Goal: Task Accomplishment & Management: Manage account settings

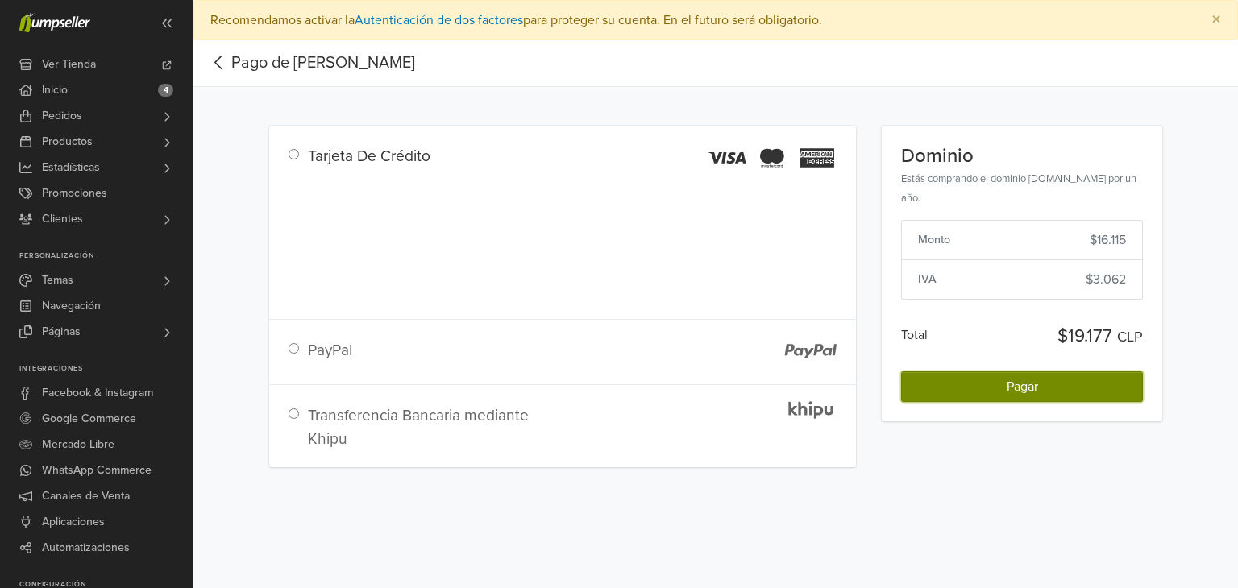
click at [1038, 386] on button "Pagar" at bounding box center [1022, 387] width 242 height 31
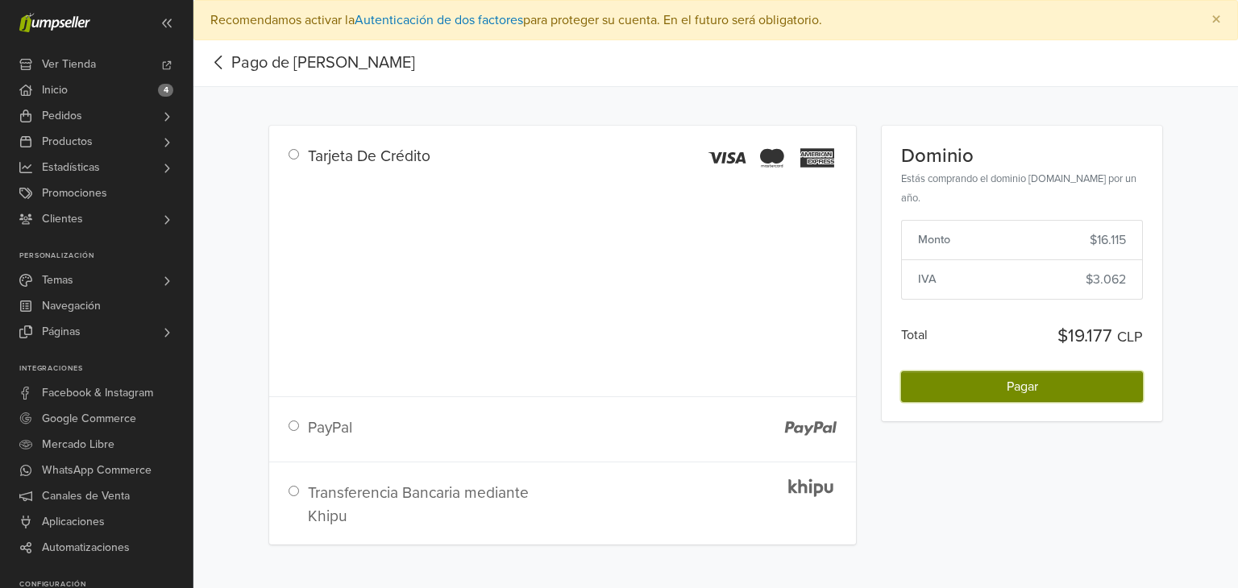
click at [1033, 385] on span "Pagar" at bounding box center [1022, 387] width 31 height 16
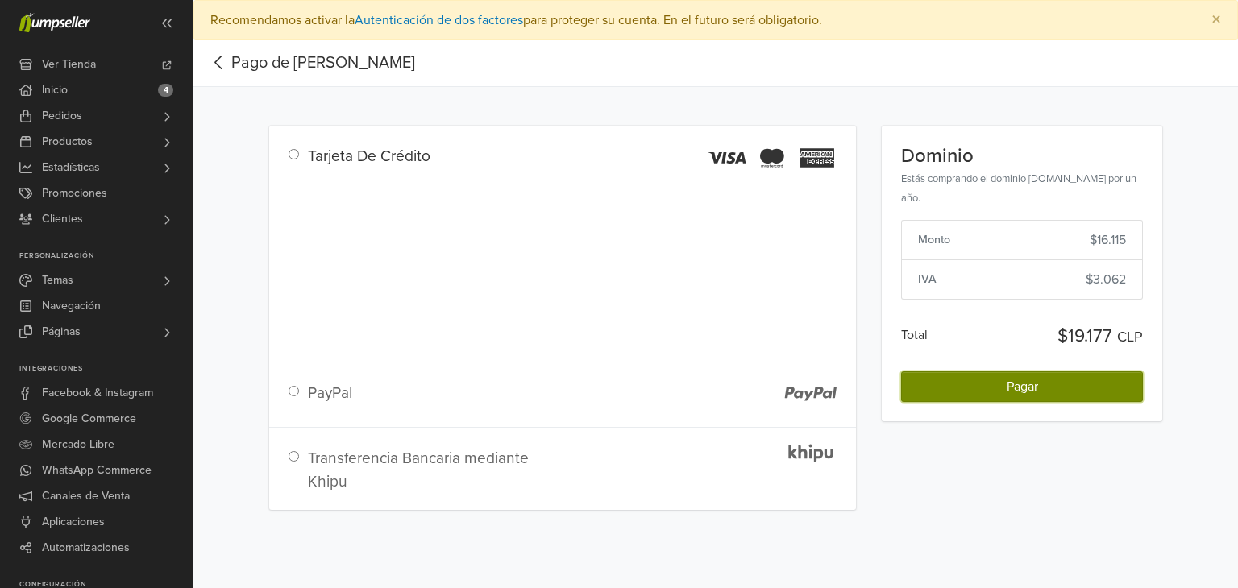
click at [1034, 388] on span "Pagar" at bounding box center [1022, 387] width 31 height 16
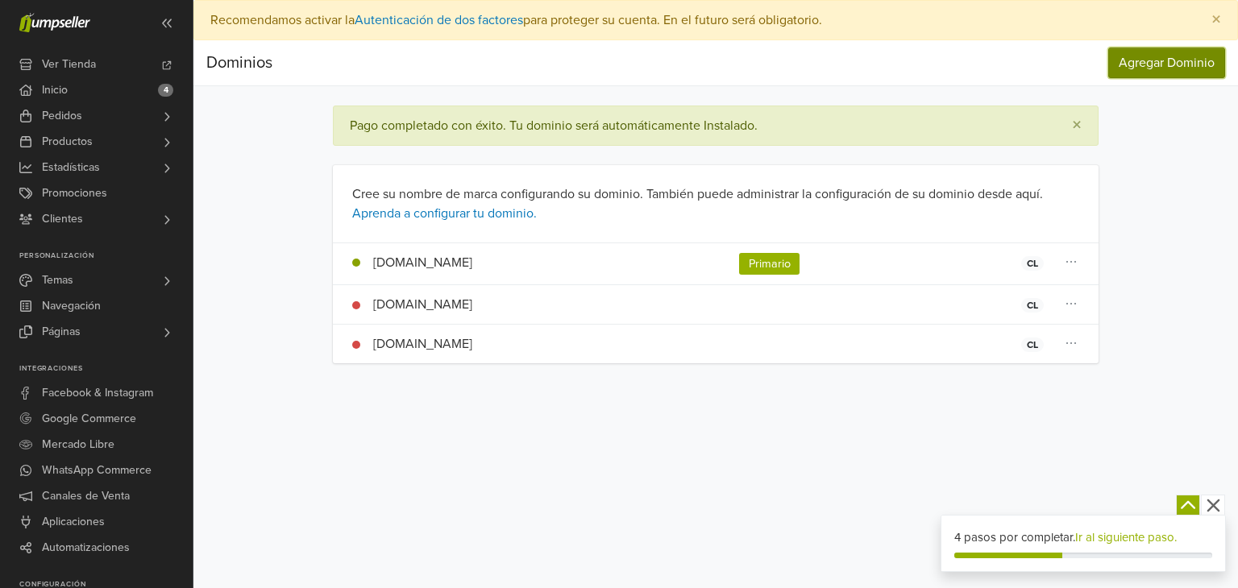
click at [1154, 59] on button "Agregar Dominio" at bounding box center [1166, 63] width 117 height 31
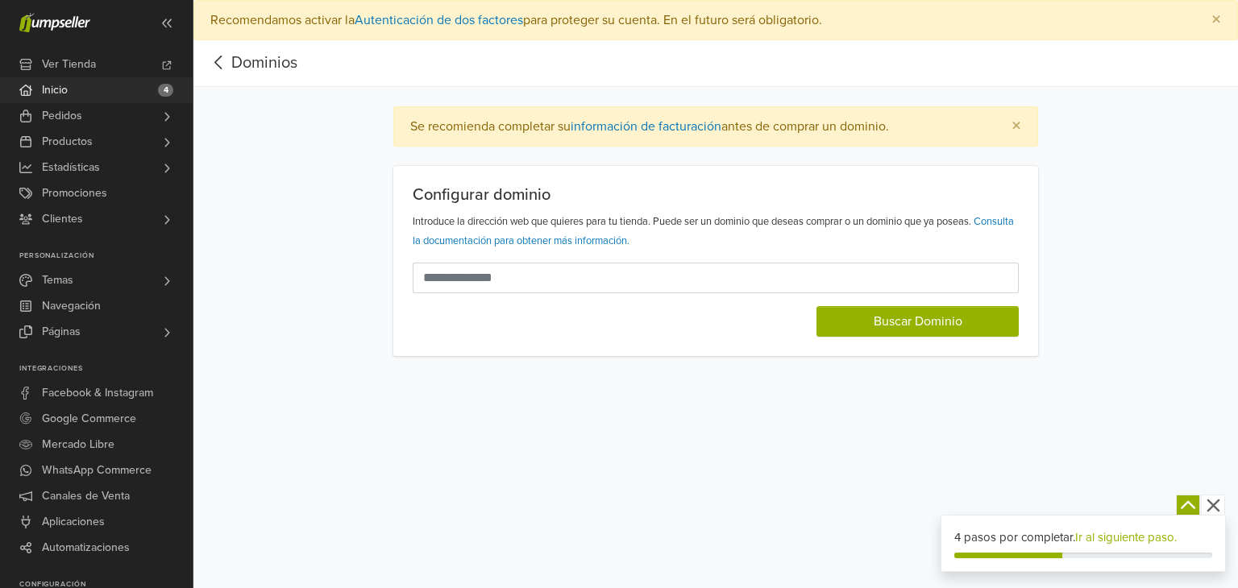
click at [83, 92] on link "Inicio 4" at bounding box center [96, 90] width 193 height 26
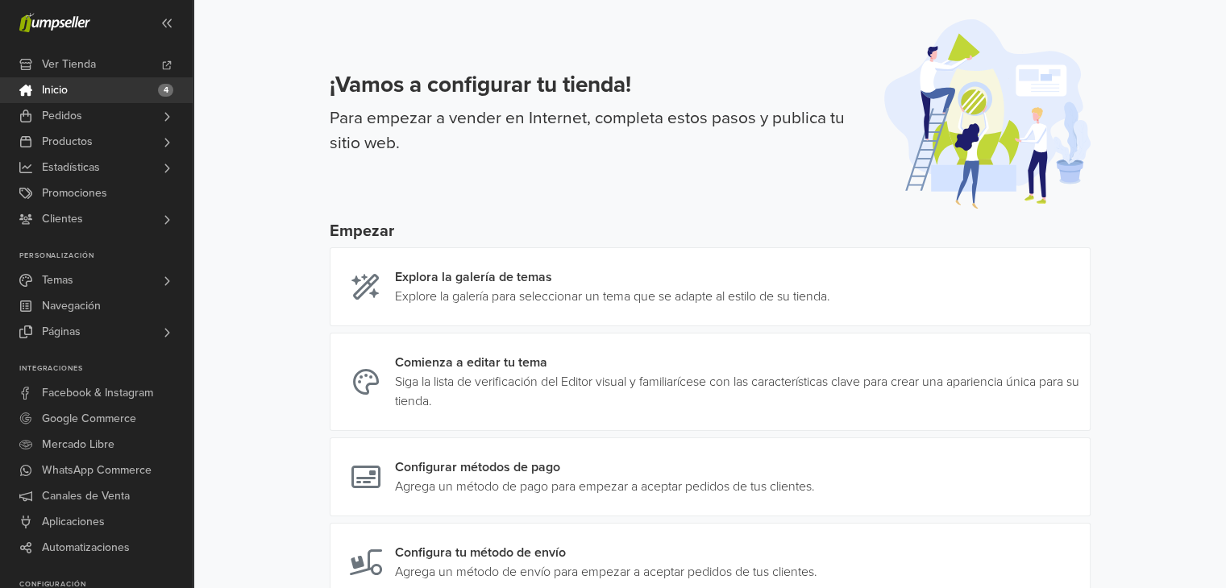
scroll to position [81, 0]
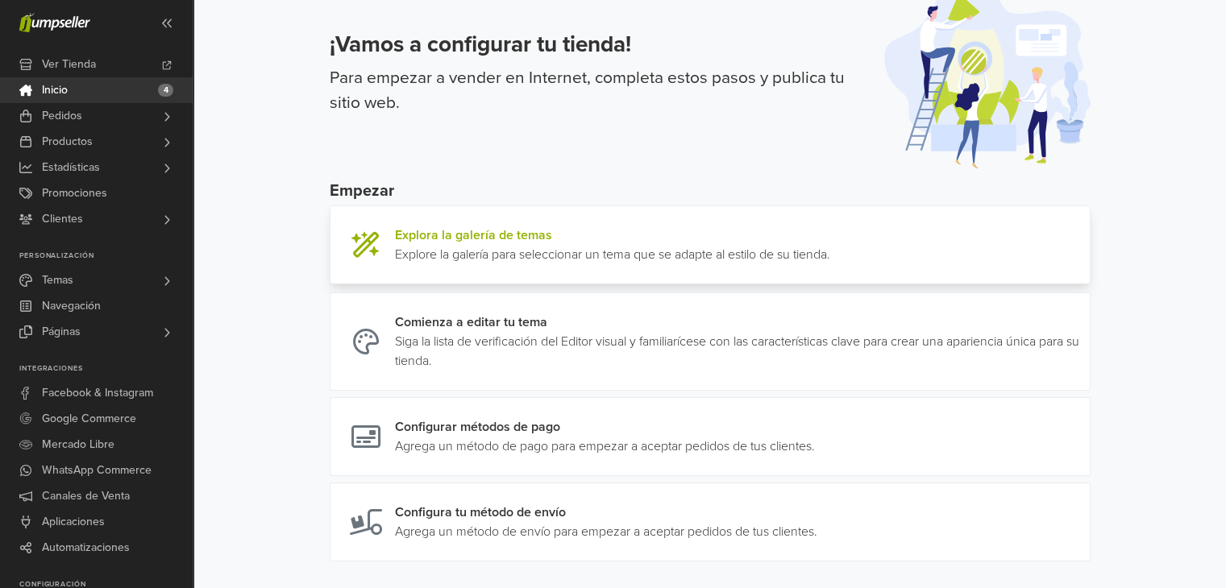
click at [830, 246] on link at bounding box center [830, 245] width 0 height 39
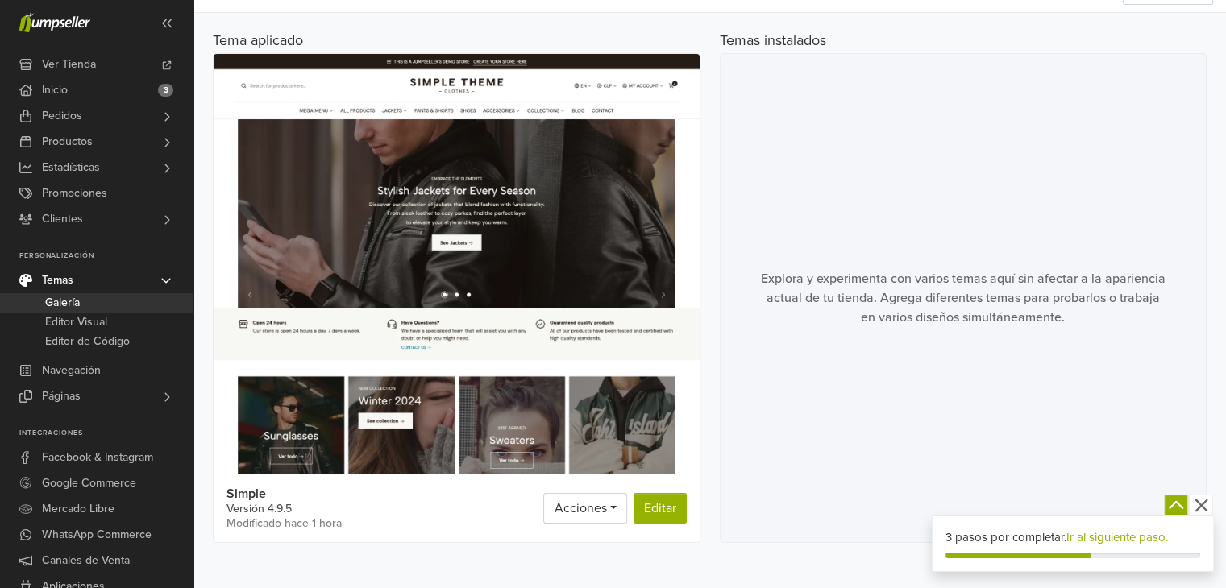
scroll to position [161, 0]
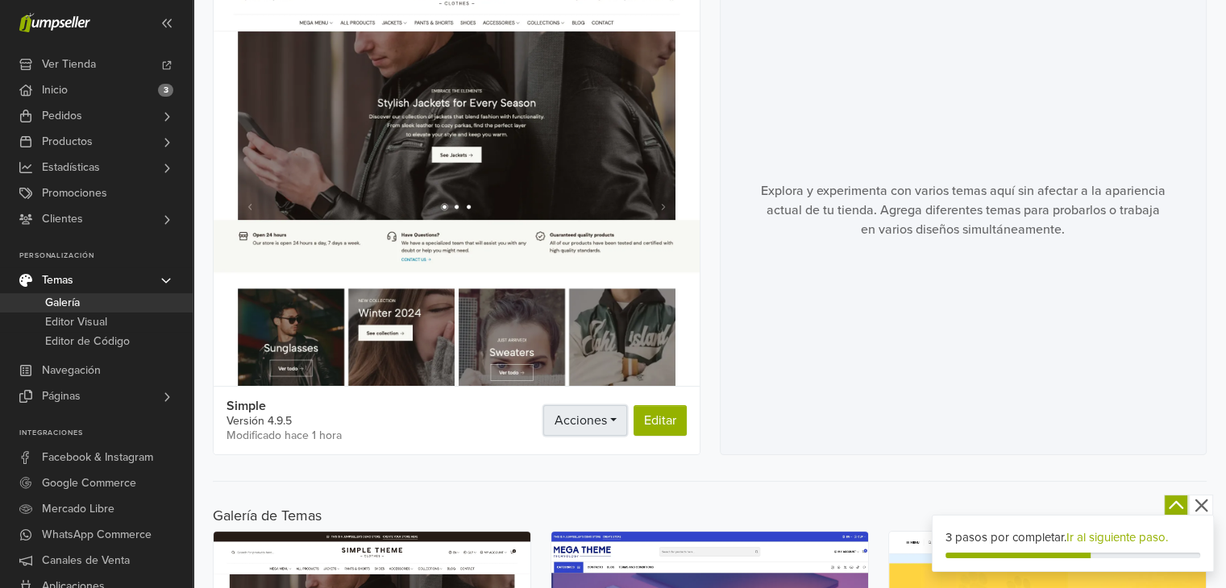
click at [610, 422] on link "Acciones" at bounding box center [584, 420] width 83 height 31
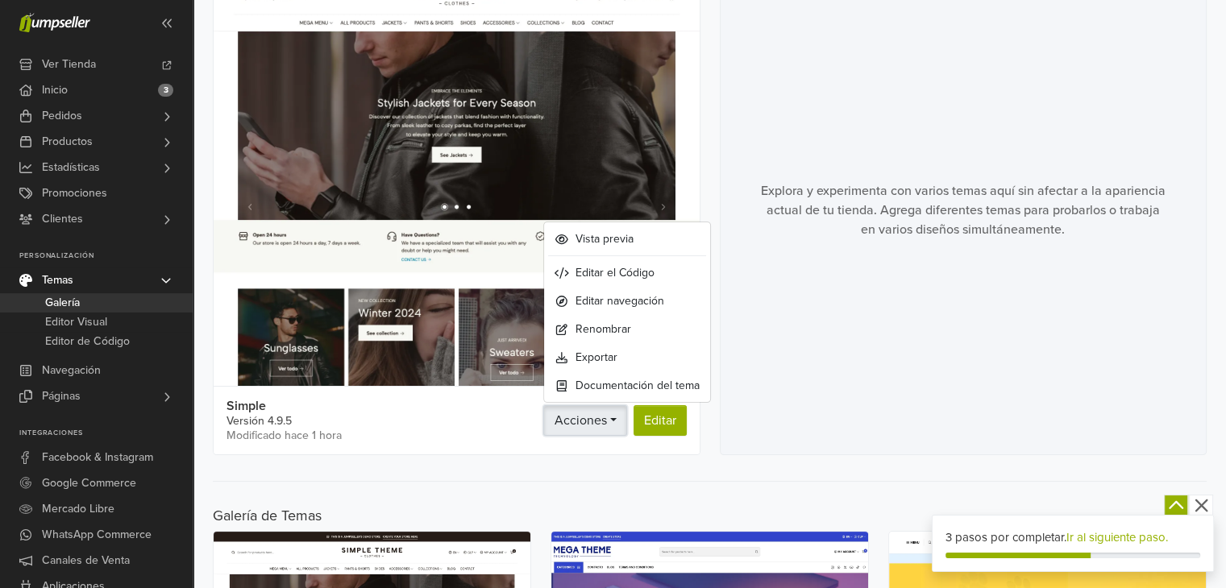
click at [610, 422] on link "Acciones" at bounding box center [584, 420] width 83 height 31
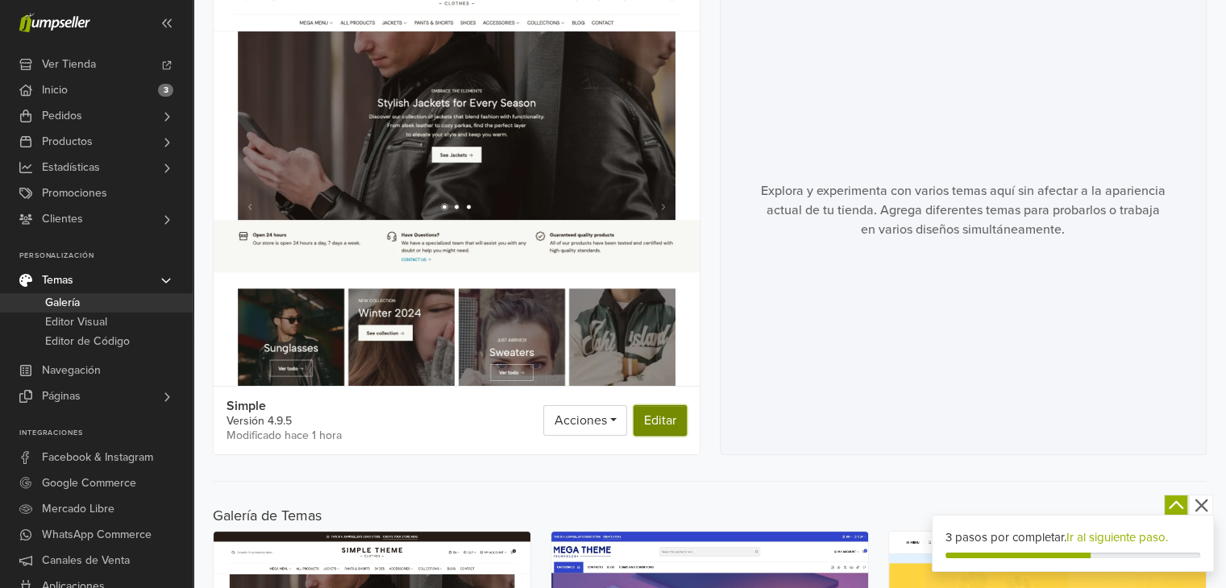
click at [658, 418] on link "Editar" at bounding box center [659, 420] width 53 height 31
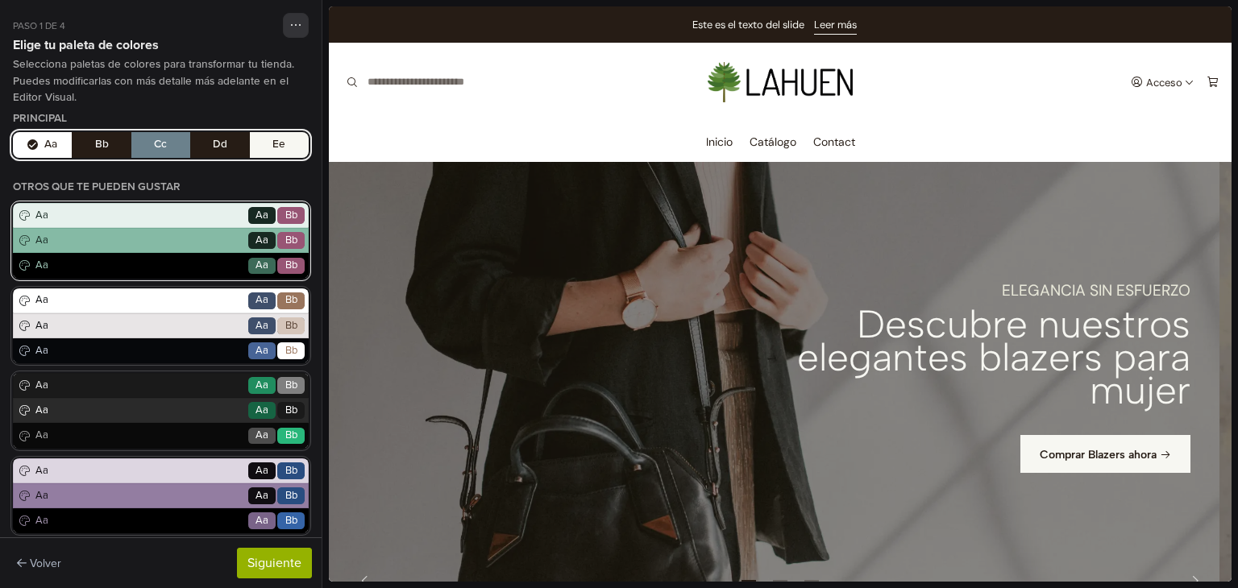
click at [116, 220] on span "Aa" at bounding box center [139, 216] width 214 height 16
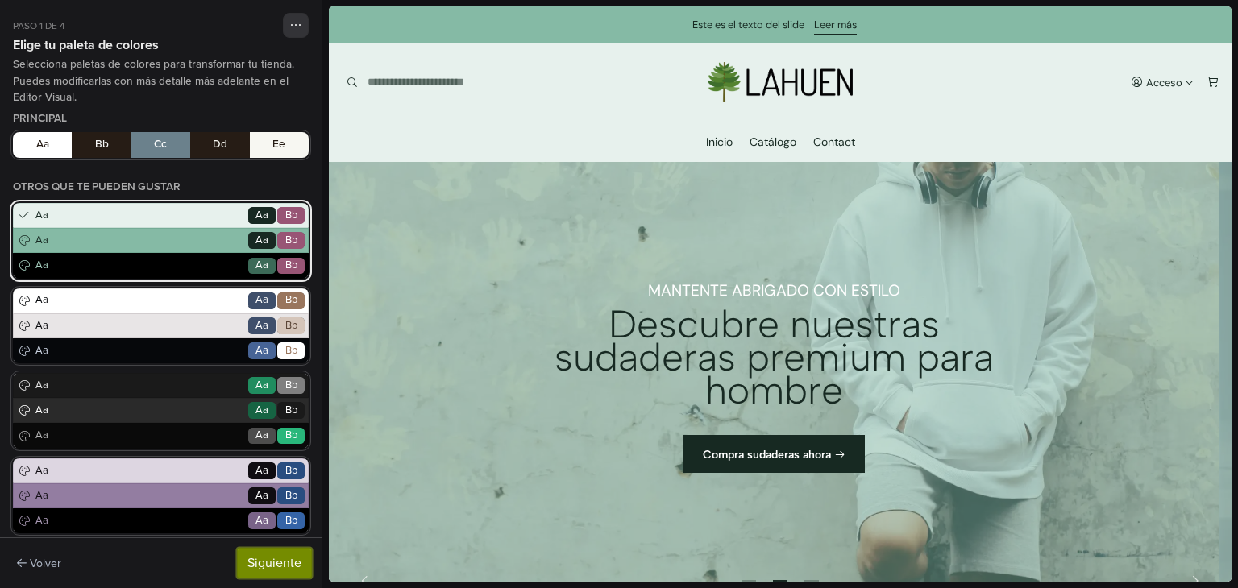
click at [273, 559] on button "Siguiente" at bounding box center [274, 563] width 75 height 31
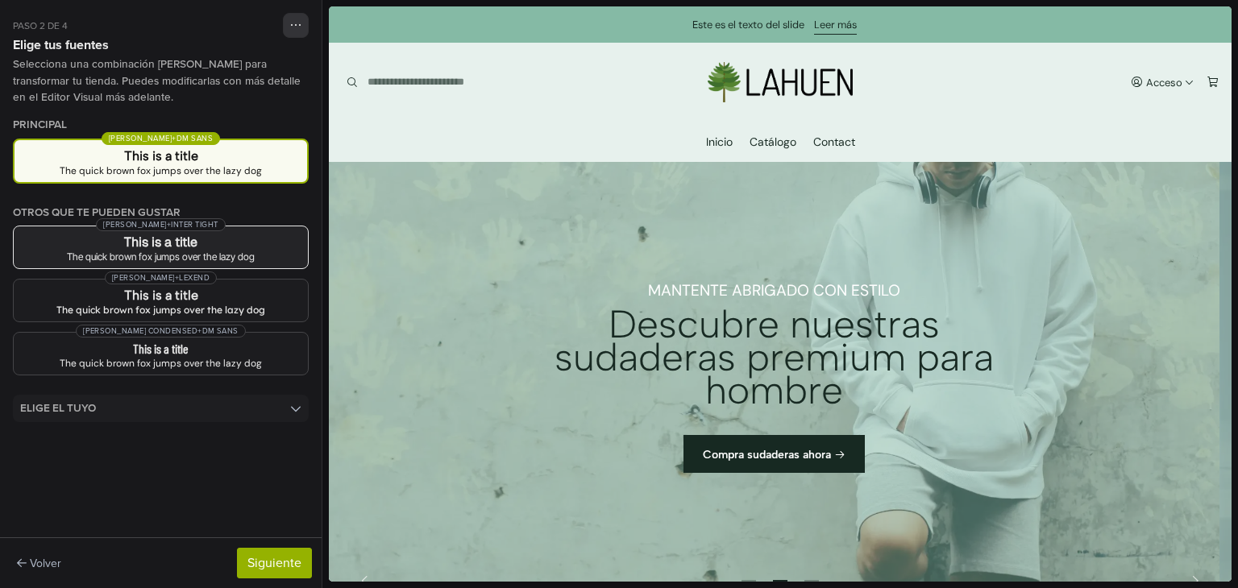
click at [107, 255] on div "The quick brown fox jumps over the lazy dog" at bounding box center [161, 257] width 268 height 10
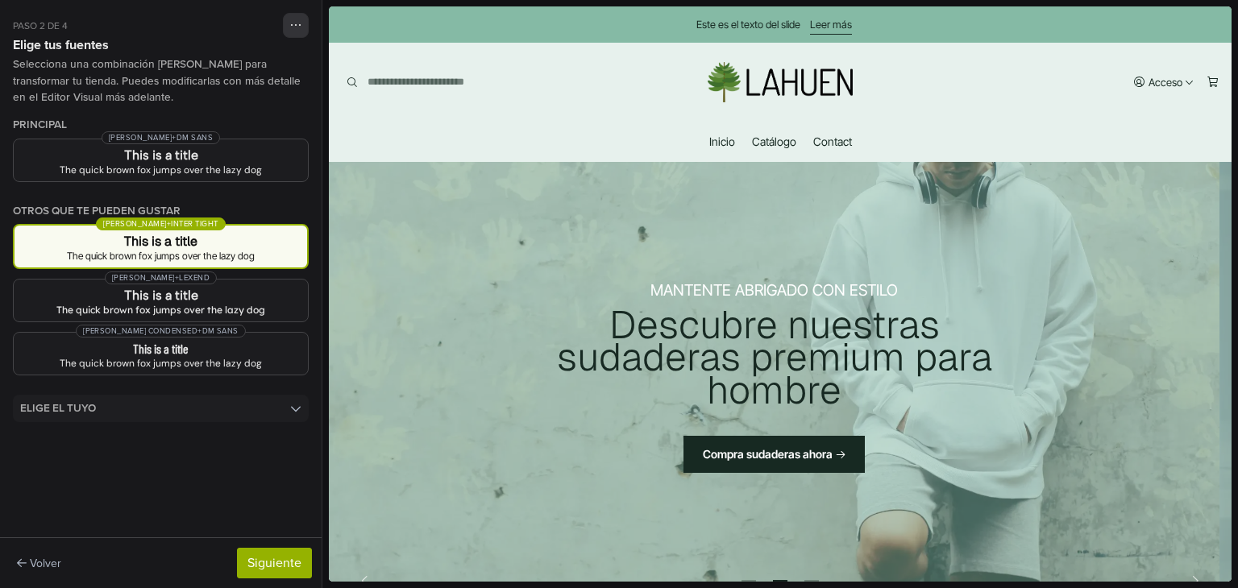
click at [113, 255] on div "The quick brown fox jumps over the lazy dog" at bounding box center [160, 256] width 267 height 10
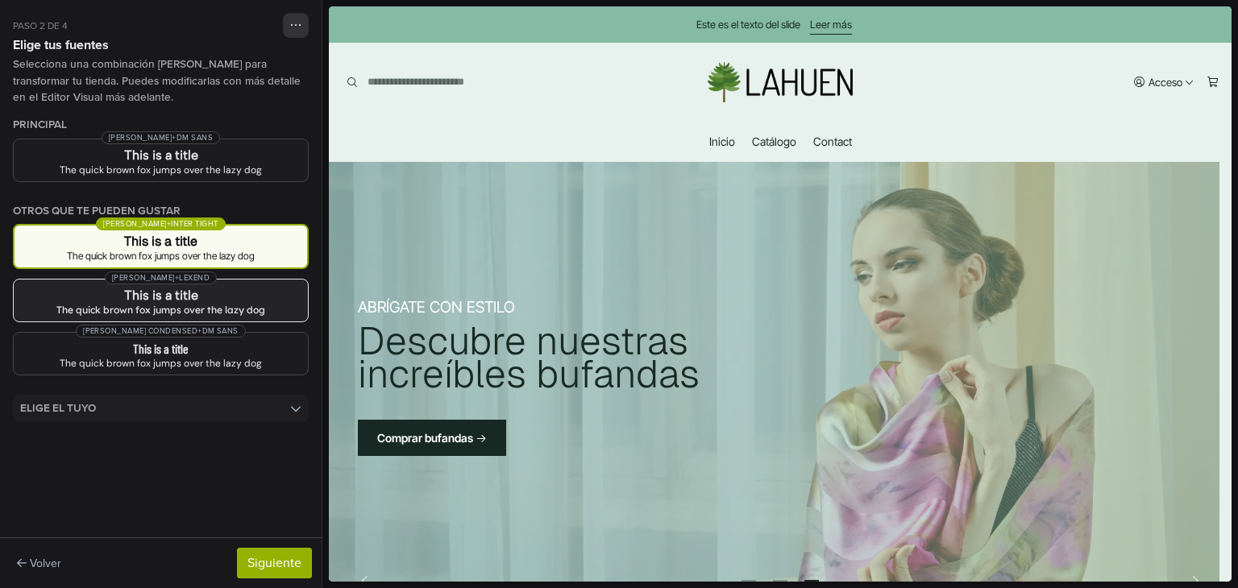
click at [119, 291] on h3 "This is a title" at bounding box center [161, 295] width 268 height 13
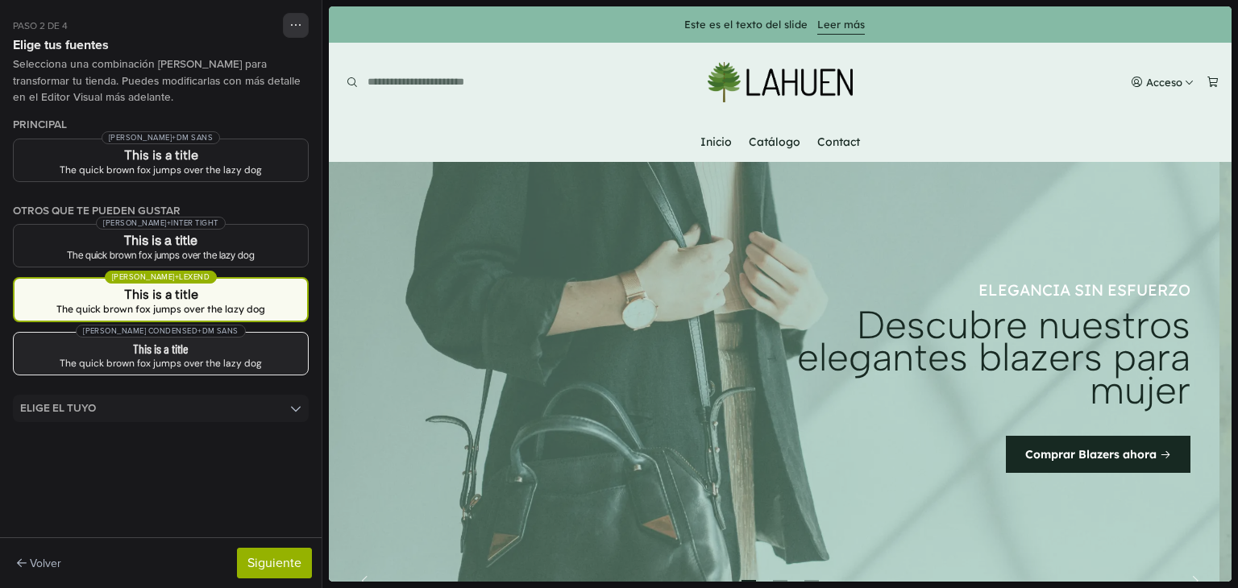
click at [129, 346] on h3 "This is a title" at bounding box center [161, 349] width 268 height 13
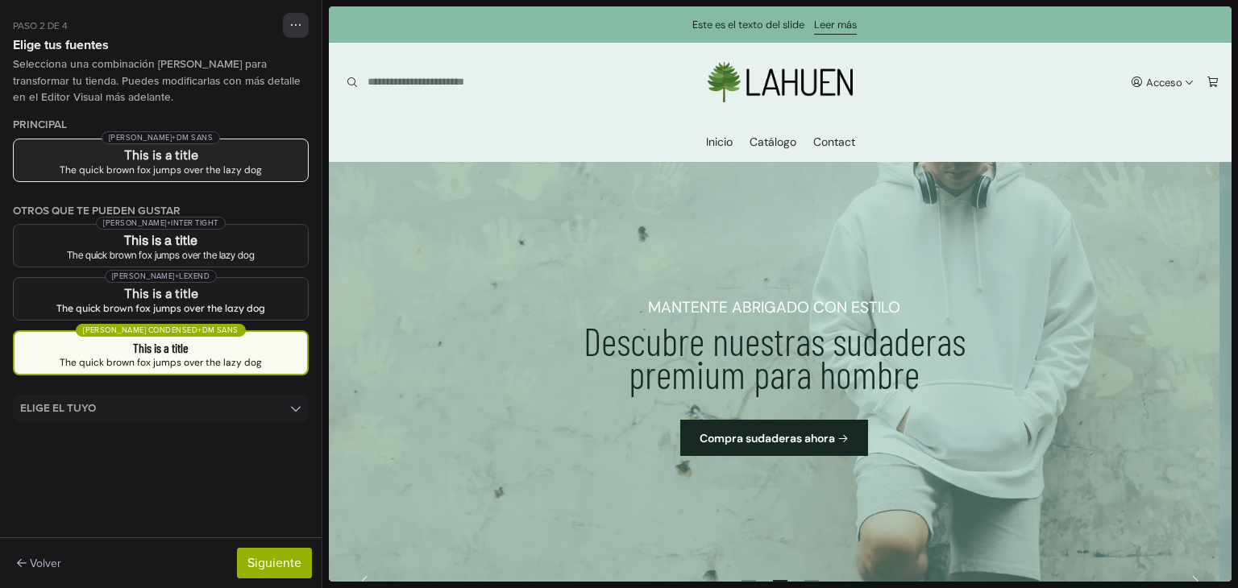
click at [168, 165] on div "The quick brown fox jumps over the lazy dog" at bounding box center [161, 170] width 268 height 10
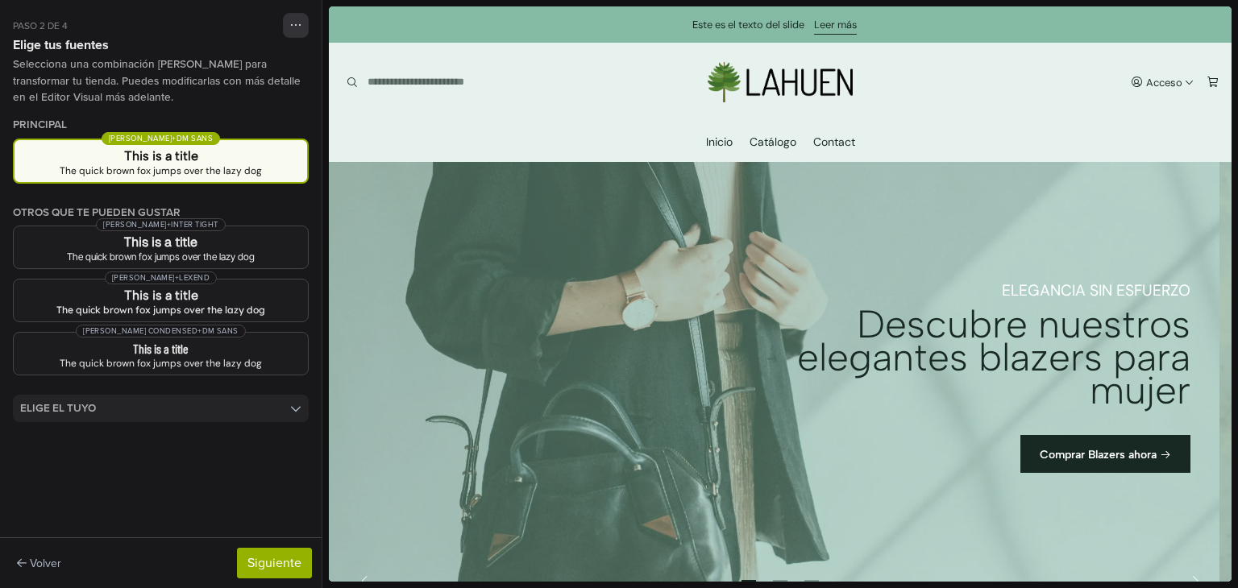
click at [286, 407] on summary "Elige el tuyo" at bounding box center [161, 408] width 296 height 27
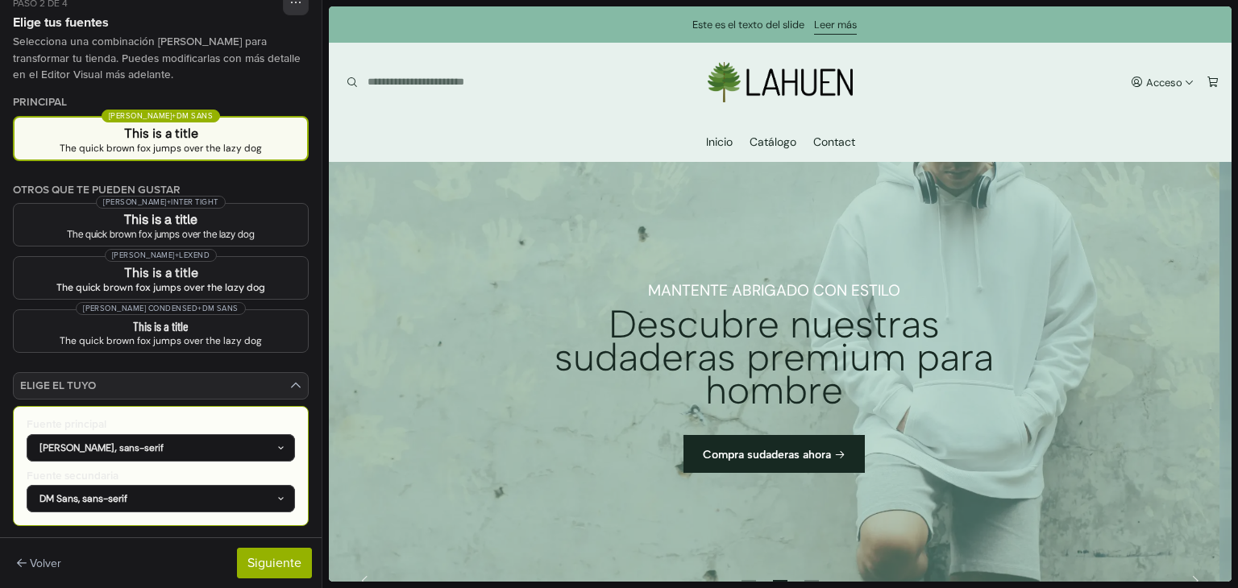
click at [226, 448] on div "[PERSON_NAME], sans-serif" at bounding box center [153, 448] width 247 height 15
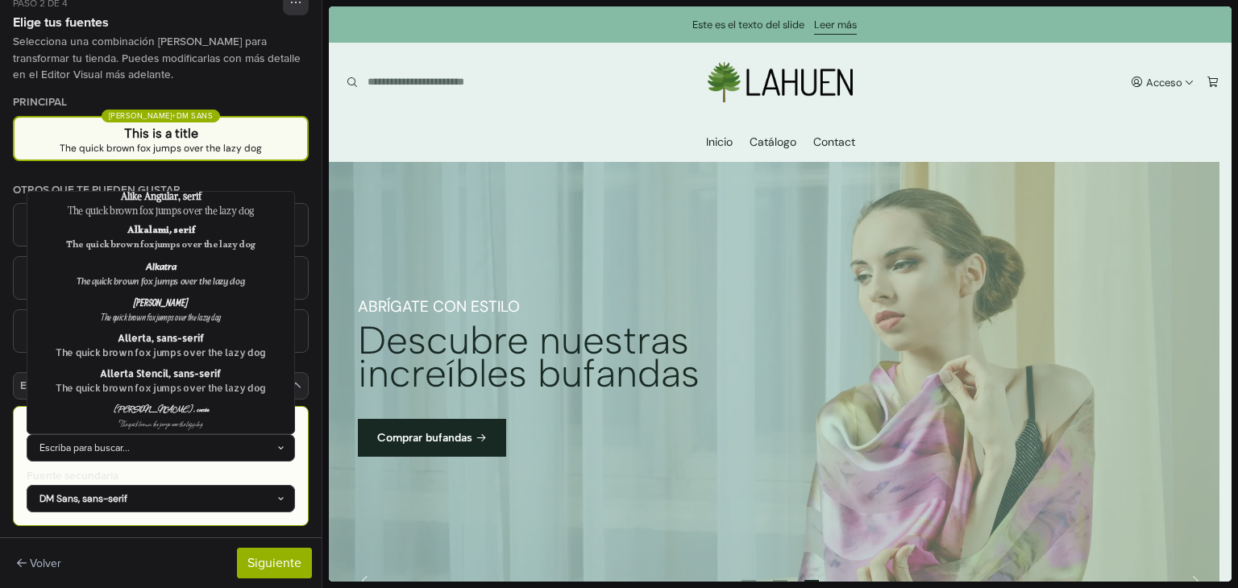
scroll to position [1551, 0]
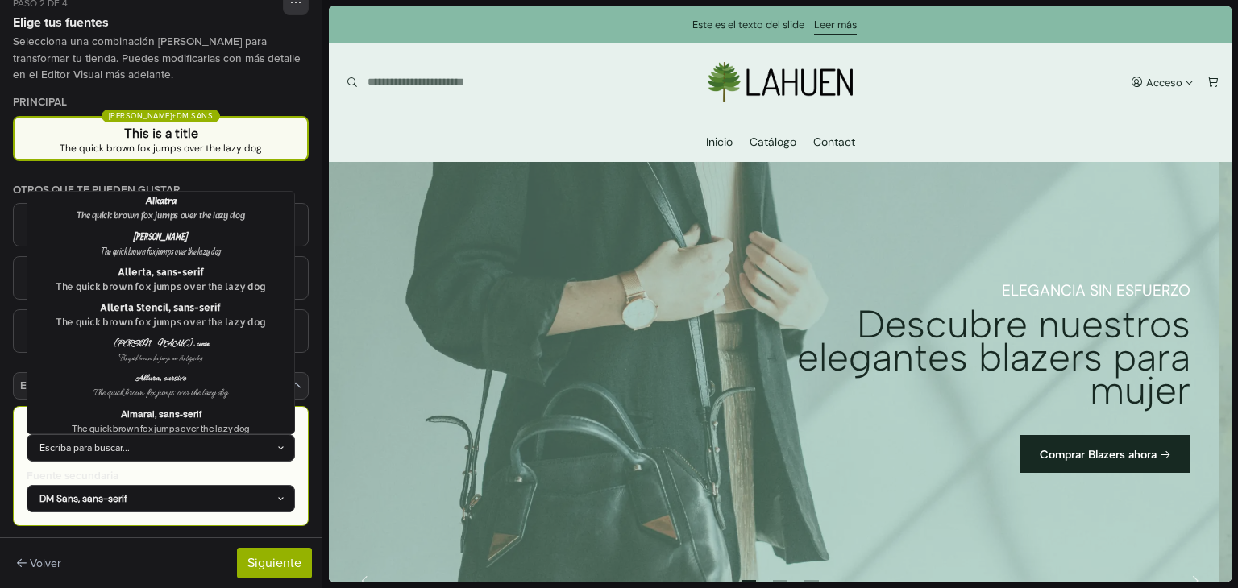
click at [175, 446] on div "Escriba para buscar..." at bounding box center [153, 448] width 247 height 15
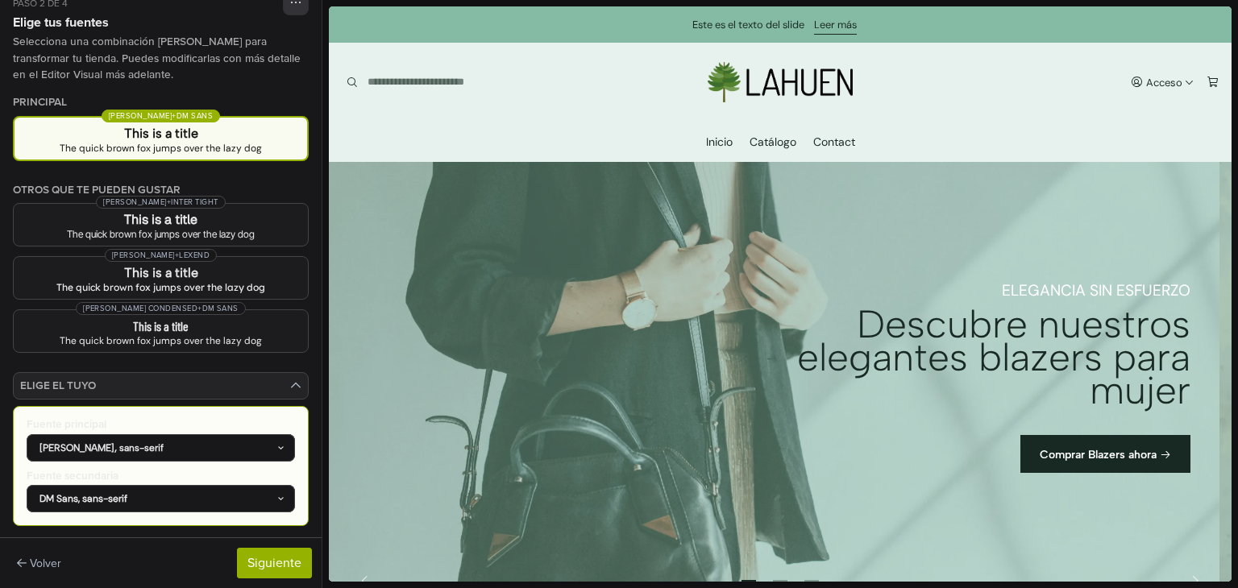
click at [154, 443] on div "[PERSON_NAME], sans-serif" at bounding box center [153, 448] width 247 height 15
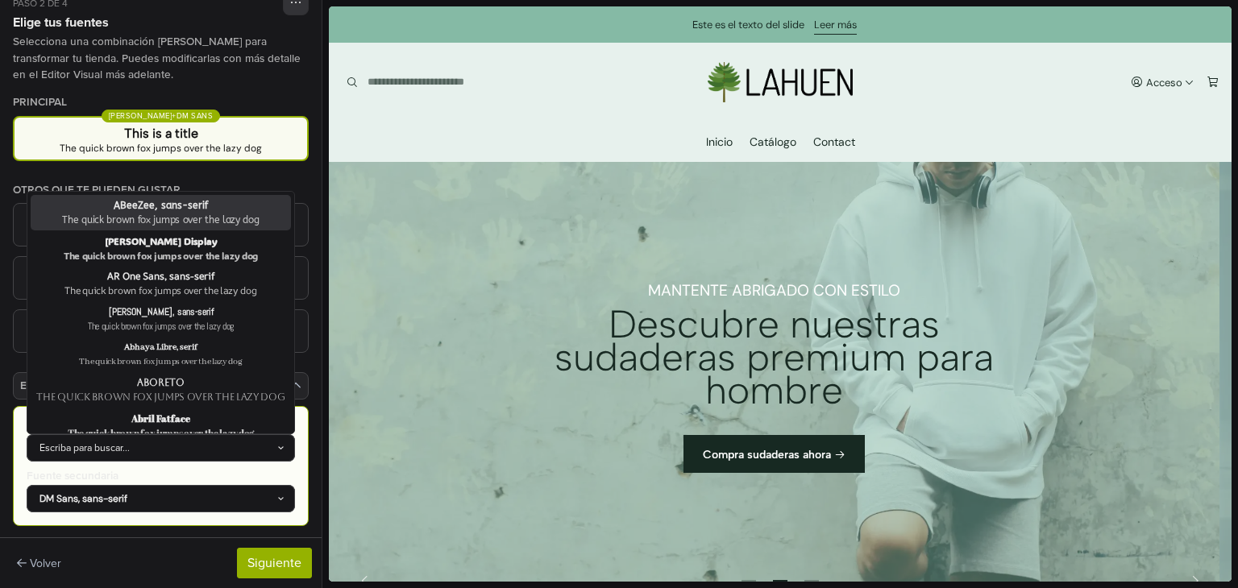
type input "*"
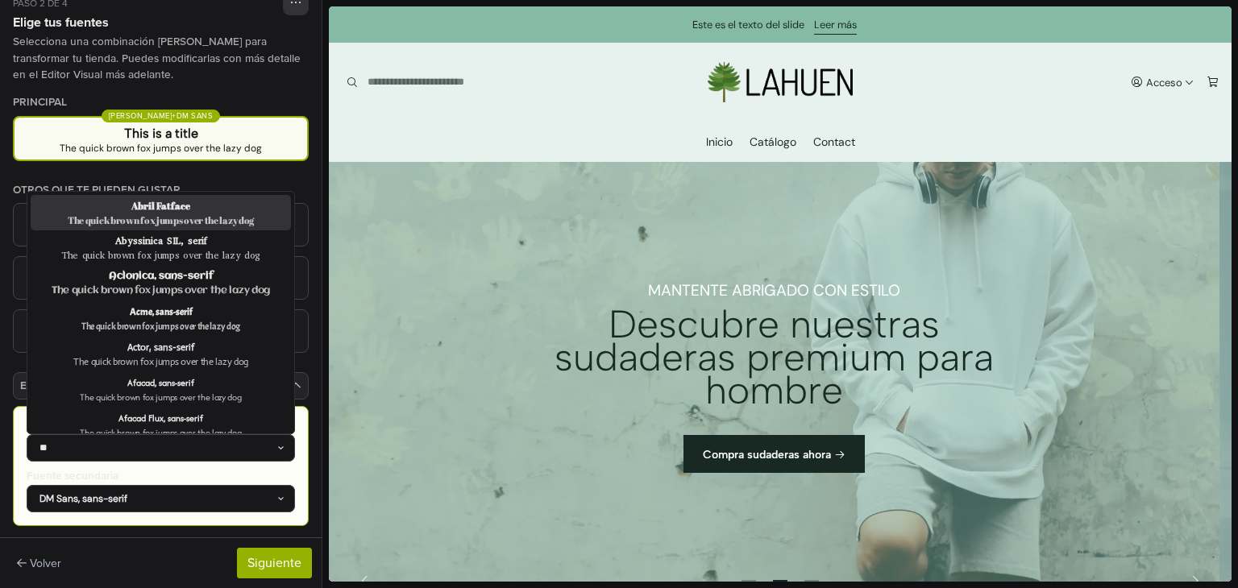
click button "Fuente principal 200 results available for search term c. Use Up and Down to ch…" at bounding box center [161, 466] width 296 height 120
